Goal: Task Accomplishment & Management: Use online tool/utility

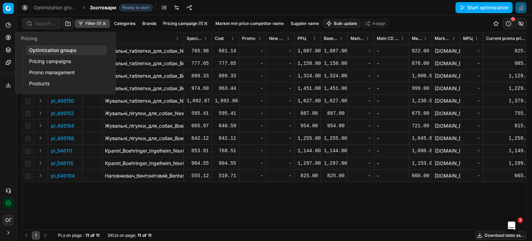
click at [8, 35] on circle at bounding box center [8, 37] width 5 height 5
click at [33, 50] on link "Optimization groups" at bounding box center [66, 50] width 81 height 10
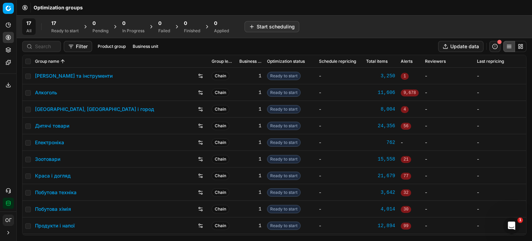
click at [65, 24] on div "17" at bounding box center [64, 23] width 27 height 7
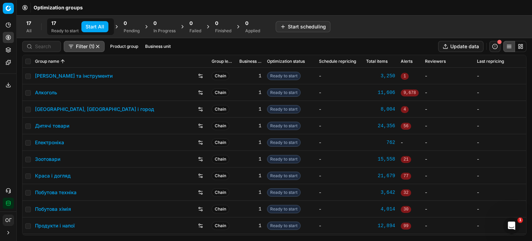
click at [94, 23] on button "Start All" at bounding box center [94, 26] width 27 height 11
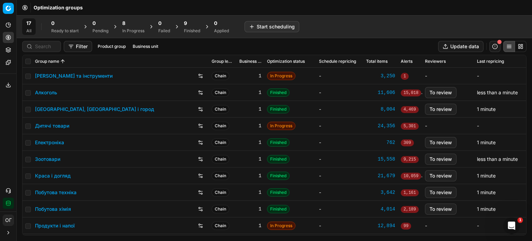
click at [182, 27] on div "9 Finished" at bounding box center [192, 26] width 25 height 17
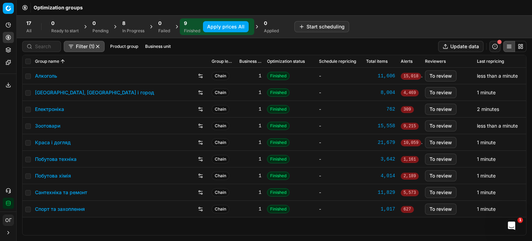
click at [63, 139] on link "Краса і догляд" at bounding box center [53, 142] width 36 height 7
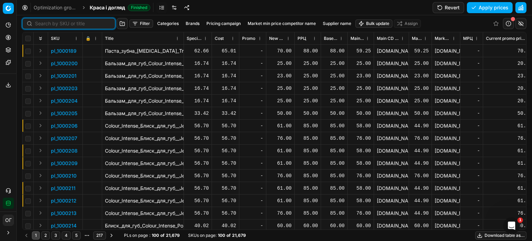
click at [42, 23] on input at bounding box center [73, 23] width 76 height 7
paste input "511707"
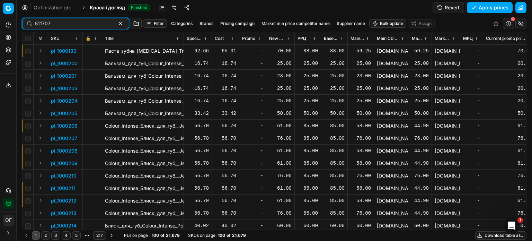
type input "511707"
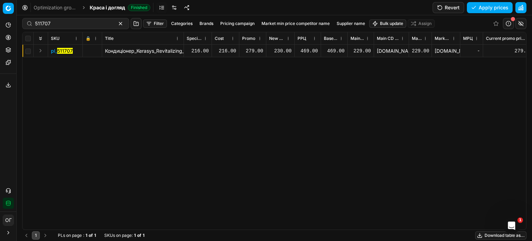
click at [280, 49] on div "230.00" at bounding box center [280, 50] width 23 height 7
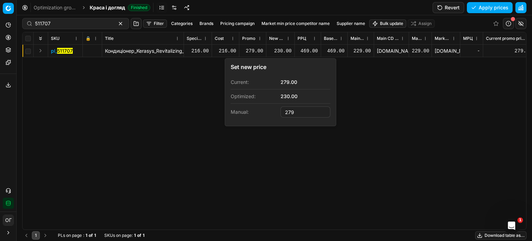
type input "279.00"
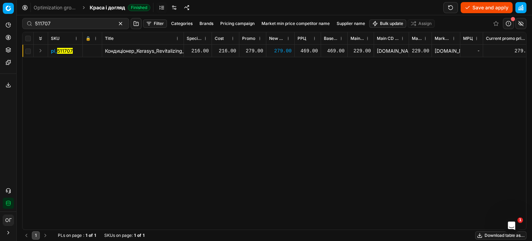
click at [474, 7] on button "Save and apply" at bounding box center [487, 7] width 52 height 11
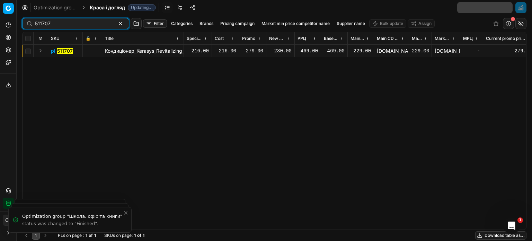
click at [66, 23] on input "511707" at bounding box center [73, 23] width 76 height 7
type input "5"
type input "511711"
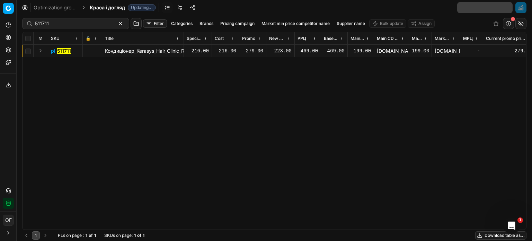
click at [282, 50] on div "223.00" at bounding box center [280, 50] width 23 height 7
click at [287, 106] on div "pl_ 511711 Кондиціонер_Kerasys_Hair_Clinic_Repairing_Rinse_Відновлювальний_600_…" at bounding box center [275, 137] width 504 height 185
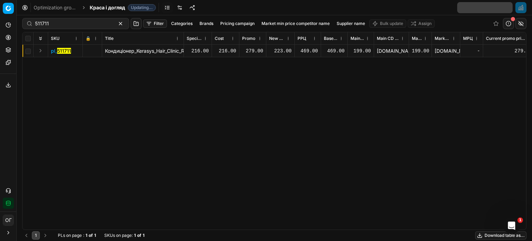
click at [282, 51] on div "223.00" at bounding box center [280, 50] width 23 height 7
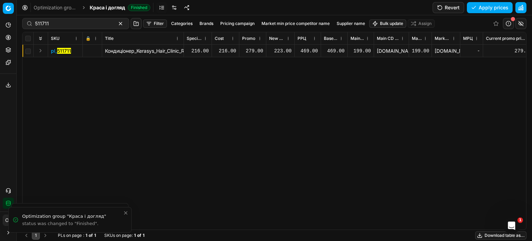
click at [280, 49] on div "223.00" at bounding box center [280, 50] width 23 height 7
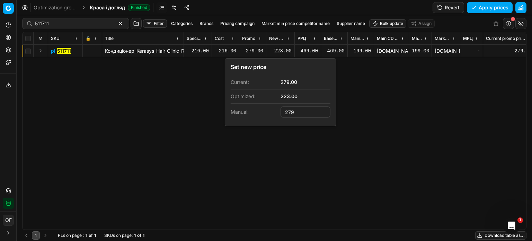
type input "279.00"
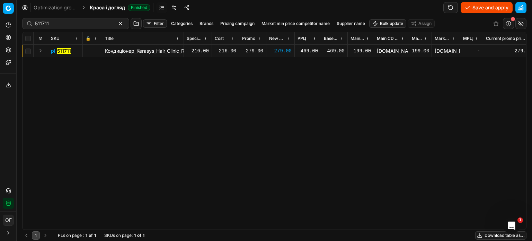
click at [492, 9] on button "Save and apply" at bounding box center [487, 7] width 52 height 11
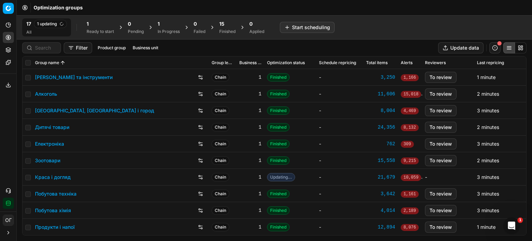
click at [164, 24] on div "1" at bounding box center [169, 23] width 22 height 7
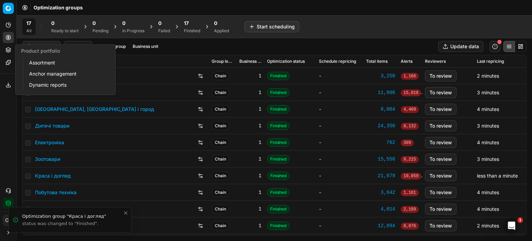
click at [32, 64] on link "Assortment" at bounding box center [66, 63] width 81 height 10
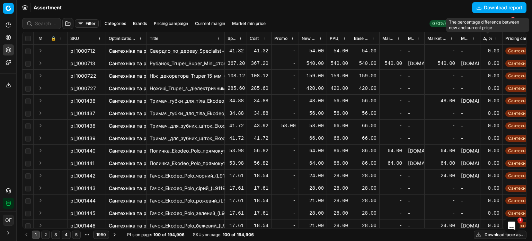
click at [488, 36] on span "Δ, %" at bounding box center [487, 39] width 9 height 6
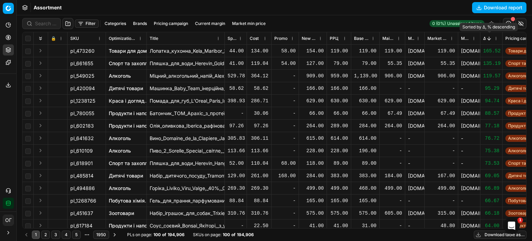
click at [488, 41] on button "Sorted by Δ, % descending" at bounding box center [489, 38] width 7 height 7
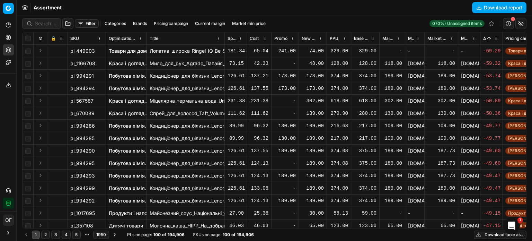
drag, startPoint x: 97, startPoint y: 62, endPoint x: 84, endPoint y: 62, distance: 13.2
click at [84, 62] on div "pl_1166708" at bounding box center [86, 63] width 33 height 7
drag, startPoint x: 75, startPoint y: 62, endPoint x: 94, endPoint y: 62, distance: 19.0
click at [94, 62] on span "pl_1166708" at bounding box center [82, 63] width 25 height 7
copy span "1166708"
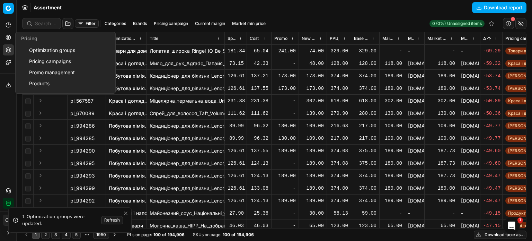
click at [46, 50] on link "Optimization groups" at bounding box center [66, 50] width 81 height 10
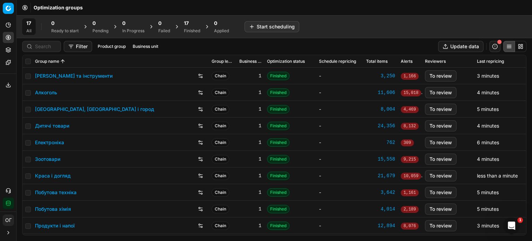
click at [194, 24] on div "17" at bounding box center [192, 23] width 16 height 7
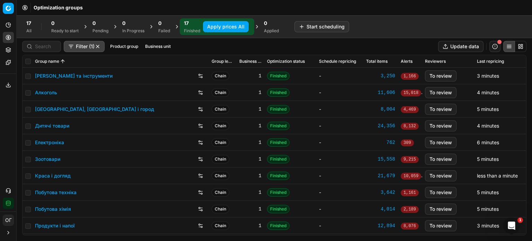
click at [232, 29] on button "Apply prices All" at bounding box center [226, 26] width 46 height 11
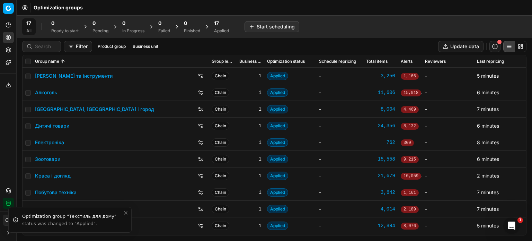
click at [224, 26] on div "17" at bounding box center [221, 23] width 15 height 7
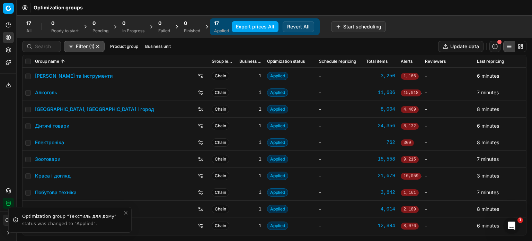
click at [248, 26] on button "Export prices All" at bounding box center [255, 26] width 47 height 11
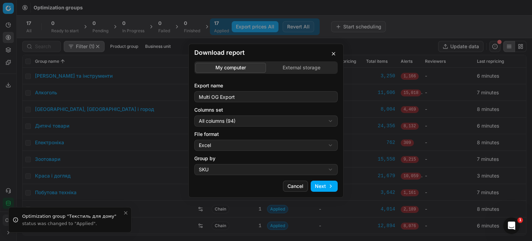
click at [290, 65] on div "Download report My computer External storage Export name Multi OG Export Column…" at bounding box center [266, 120] width 532 height 241
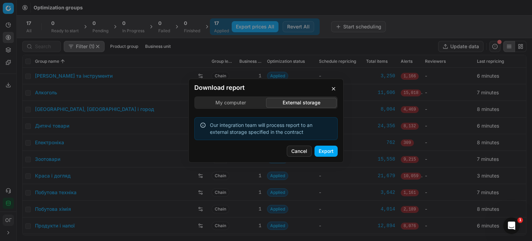
click at [323, 146] on button "Export" at bounding box center [325, 150] width 23 height 11
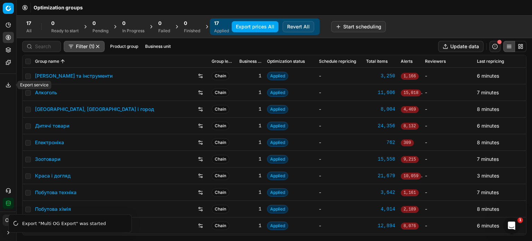
click at [5, 85] on button "Export service" at bounding box center [8, 84] width 11 height 11
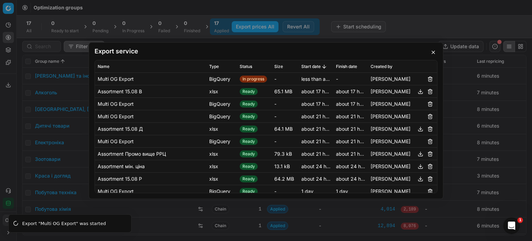
click at [173, 11] on div "Export service Name Type Status Size Start date Finish date Created by Multi OG…" at bounding box center [266, 120] width 532 height 241
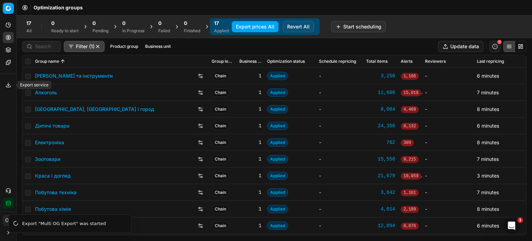
click at [5, 82] on button "Export service" at bounding box center [8, 84] width 11 height 11
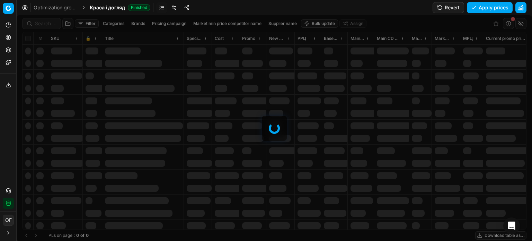
click at [46, 23] on div at bounding box center [274, 127] width 515 height 225
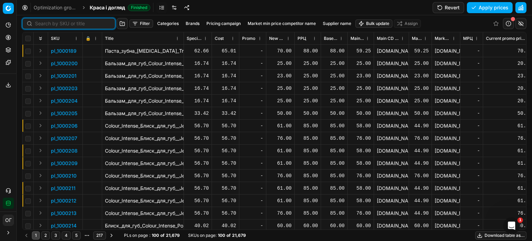
click at [46, 23] on input at bounding box center [73, 23] width 76 height 7
paste input "1166708"
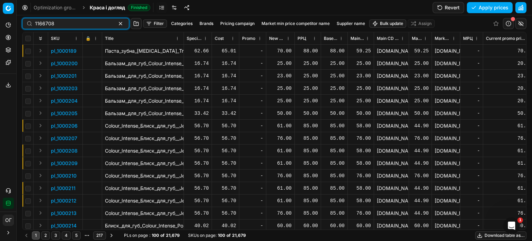
type input "1166708"
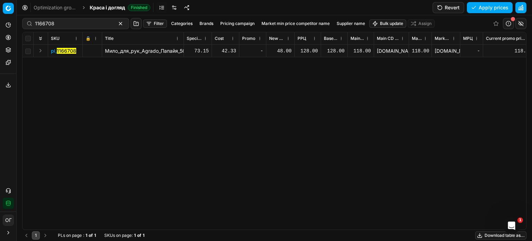
click at [286, 48] on div "48.00" at bounding box center [280, 50] width 23 height 7
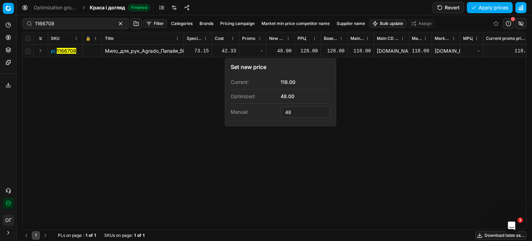
type input "4"
type input "99.00"
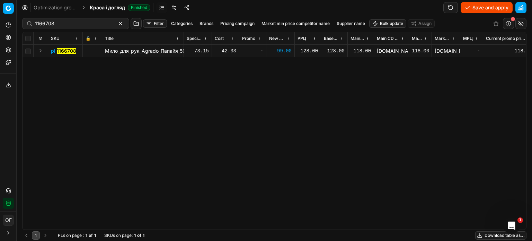
click at [465, 5] on button "Save and apply" at bounding box center [487, 7] width 52 height 11
